Goal: Task Accomplishment & Management: Use online tool/utility

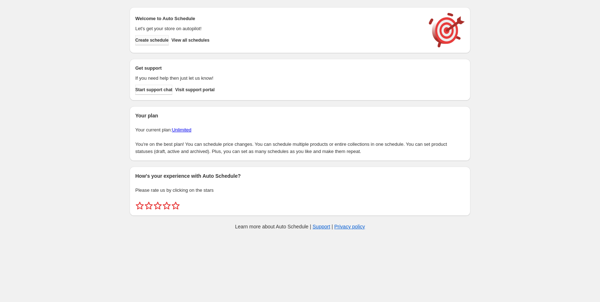
click at [169, 43] on button "Create schedule" at bounding box center [151, 40] width 33 height 10
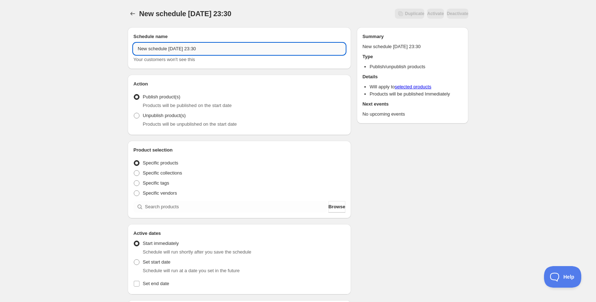
click at [193, 48] on input "New schedule [DATE] 23:30" at bounding box center [240, 48] width 212 height 11
click at [193, 48] on input "Schedule for C925GP" at bounding box center [240, 48] width 212 height 11
type input "Schedule for C925GP - Forest sandwich keeper"
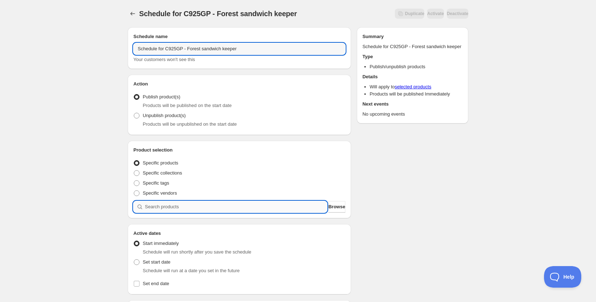
click at [187, 207] on input "search" at bounding box center [236, 206] width 182 height 11
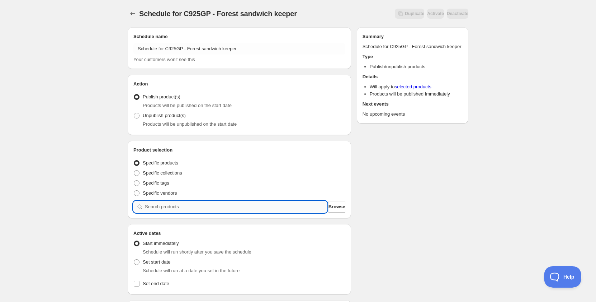
type input "C"
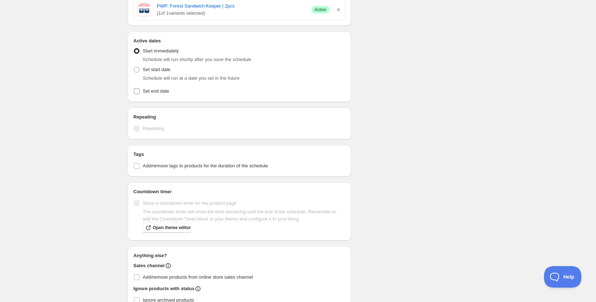
scroll to position [287, 0]
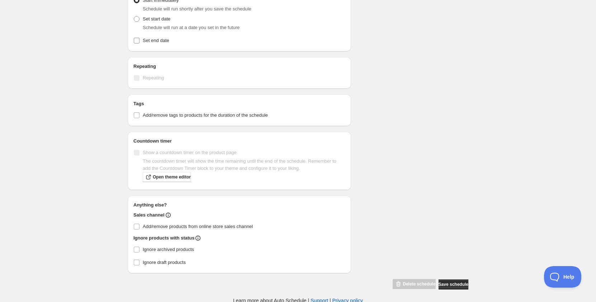
click at [155, 42] on span "Set end date" at bounding box center [156, 40] width 27 height 5
click at [140, 42] on input "Set end date" at bounding box center [137, 41] width 6 height 6
checkbox input "true"
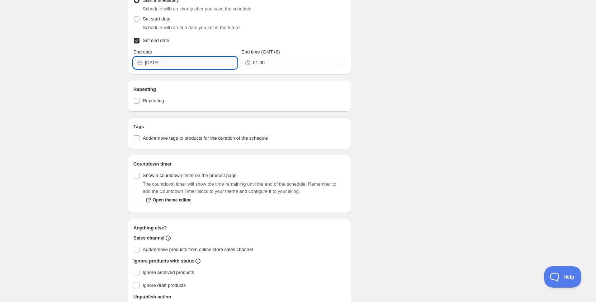
click at [161, 63] on input "[DATE]" at bounding box center [191, 62] width 92 height 11
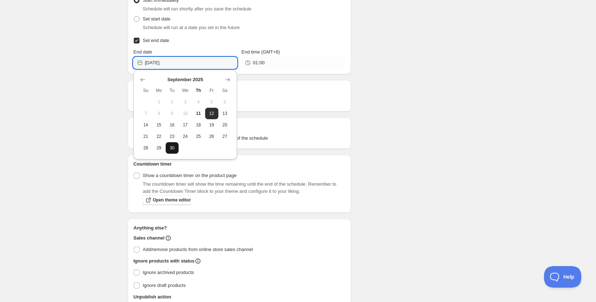
click at [170, 150] on span "30" at bounding box center [173, 148] width 8 height 6
type input "[DATE]"
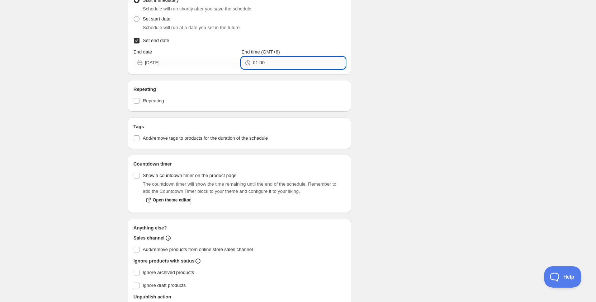
click at [258, 65] on input "01:00" at bounding box center [299, 62] width 92 height 11
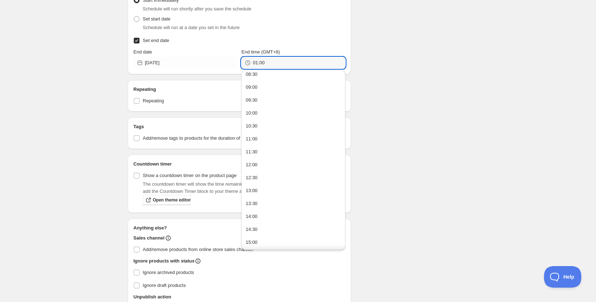
scroll to position [444, 0]
click at [276, 238] on button "23:30" at bounding box center [293, 241] width 99 height 11
type input "23:30"
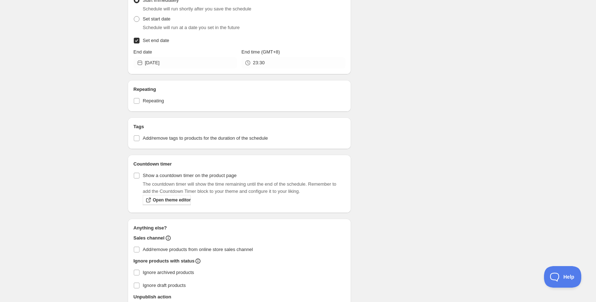
click at [492, 146] on div "Schedule for C925GP - Forest sandwich keeper. This page is ready Schedule for C…" at bounding box center [298, 37] width 596 height 649
click at [161, 142] on label "Add/remove tags to products for the duration of the schedule" at bounding box center [240, 138] width 212 height 10
click at [140, 141] on input "Add/remove tags to products for the duration of the schedule" at bounding box center [137, 138] width 6 height 6
checkbox input "true"
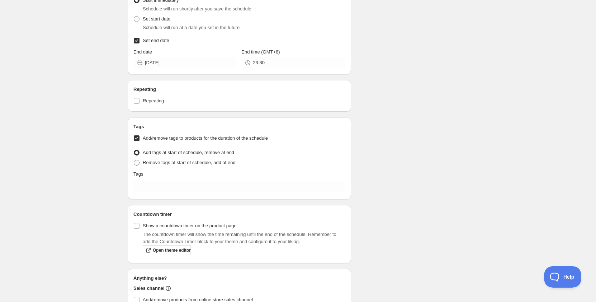
click at [173, 160] on span "Remove tags at start of schedule, add at end" at bounding box center [189, 162] width 93 height 5
click at [134, 160] on input "Remove tags at start of schedule, add at end" at bounding box center [134, 160] width 0 height 0
radio input "true"
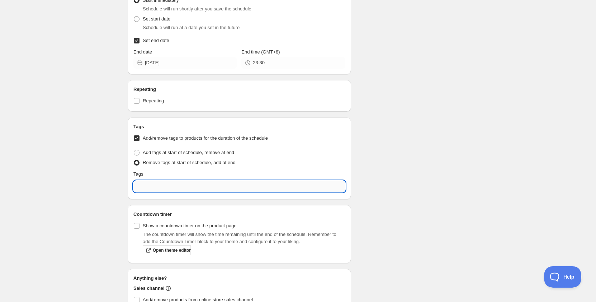
click at [172, 186] on input "text" at bounding box center [240, 186] width 212 height 11
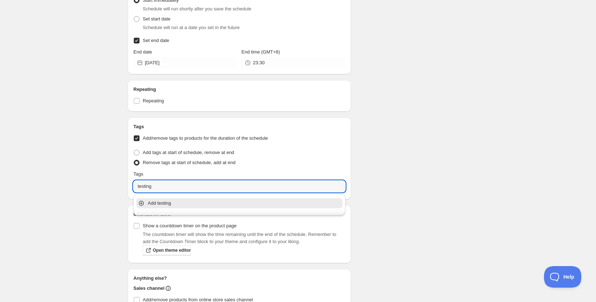
click at [173, 203] on p "Add testing" at bounding box center [244, 203] width 193 height 7
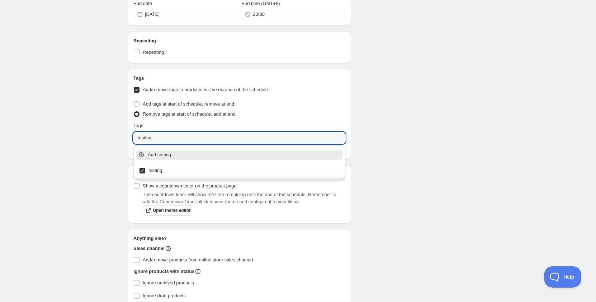
scroll to position [395, 0]
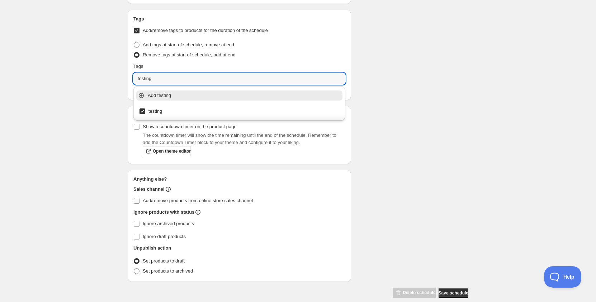
type input "testing"
click at [162, 201] on span "Add/remove products from online store sales channel" at bounding box center [198, 200] width 110 height 5
click at [140, 201] on input "Add/remove products from online store sales channel" at bounding box center [137, 201] width 6 height 6
checkbox input "true"
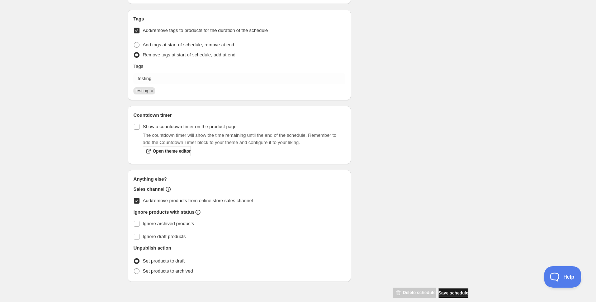
click at [446, 294] on span "Save schedule" at bounding box center [454, 293] width 30 height 6
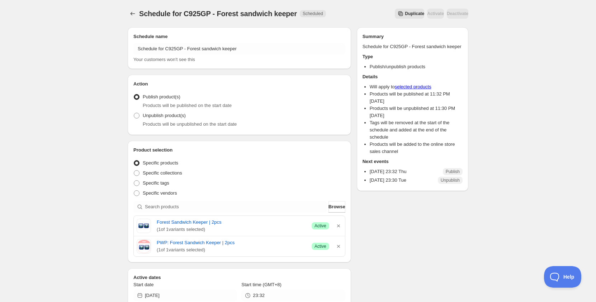
drag, startPoint x: 406, startPoint y: 258, endPoint x: 452, endPoint y: 144, distance: 122.9
click at [131, 12] on icon "Schedules" at bounding box center [132, 13] width 7 height 7
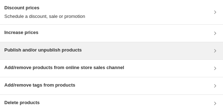
click at [48, 23] on div "Publish and/or unpublish products" at bounding box center [42, 51] width 77 height 9
